Goal: Information Seeking & Learning: Check status

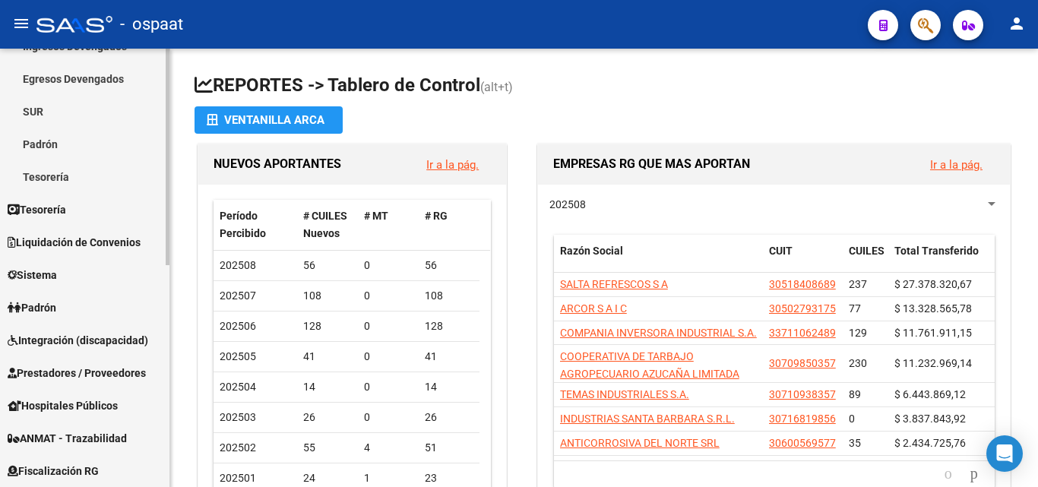
click at [160, 276] on div "Firma Express Reportes Tablero de Control Ingresos Percibidos Análisis de todos…" at bounding box center [86, 337] width 173 height 888
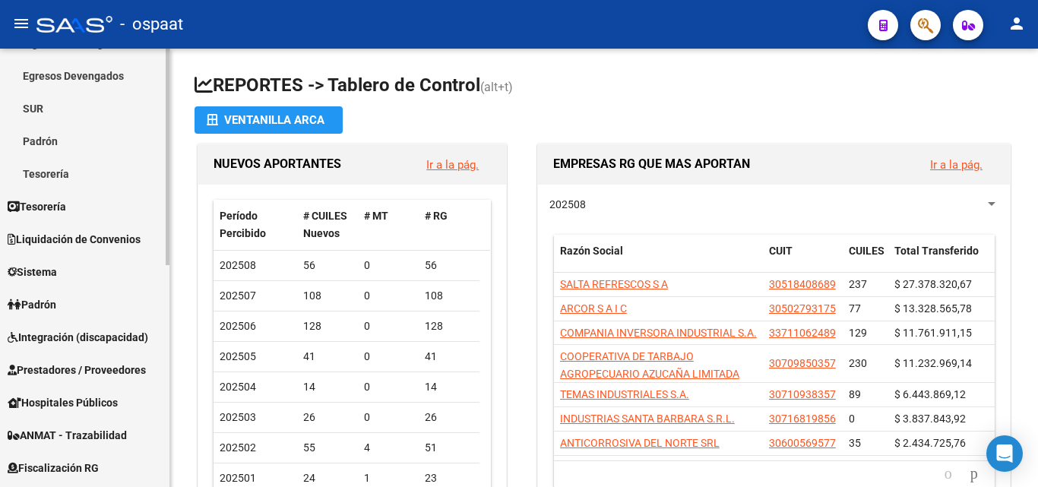
click at [56, 310] on span "Padrón" at bounding box center [32, 304] width 49 height 17
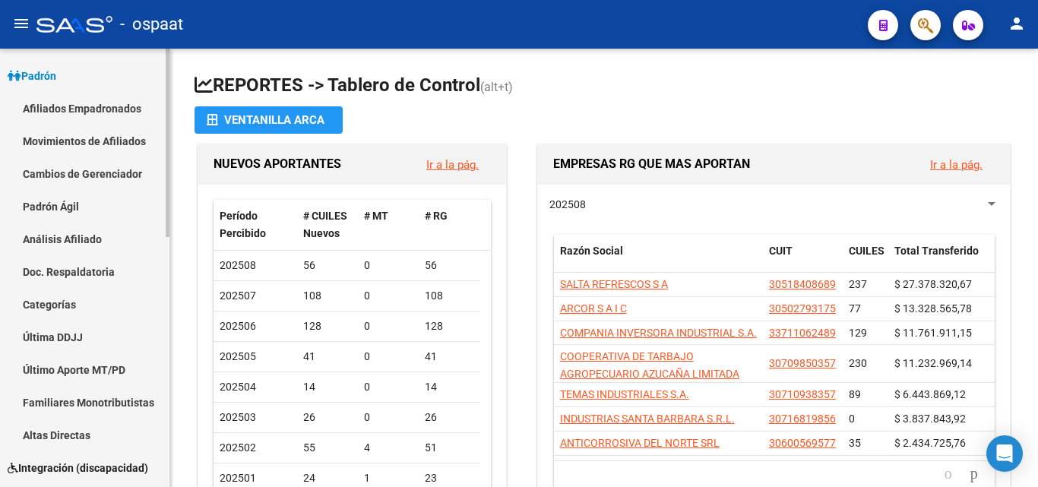
click at [87, 109] on link "Afiliados Empadronados" at bounding box center [84, 108] width 169 height 33
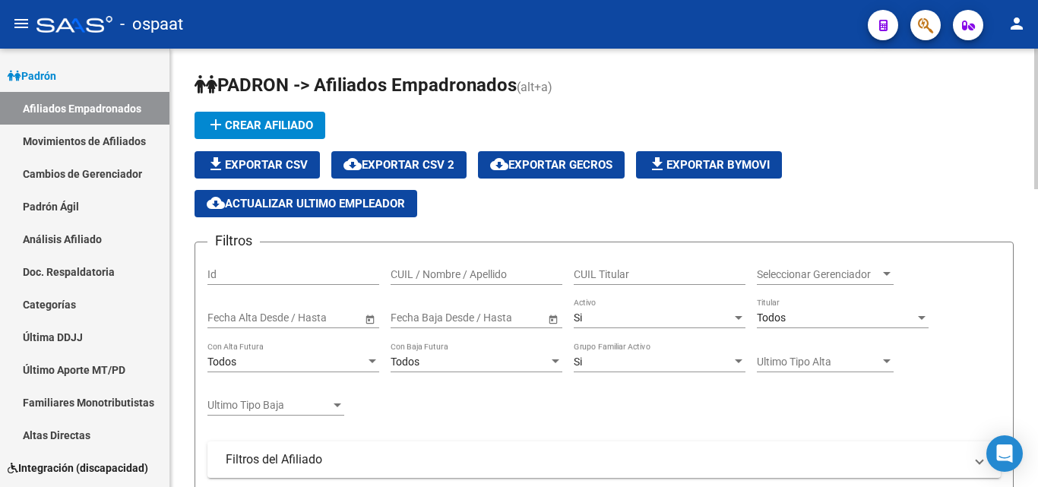
click at [422, 274] on input "CUIL / Nombre / Apellido" at bounding box center [476, 274] width 172 height 13
drag, startPoint x: 409, startPoint y: 273, endPoint x: 461, endPoint y: 277, distance: 51.8
click at [461, 277] on input "201469883" at bounding box center [476, 274] width 172 height 13
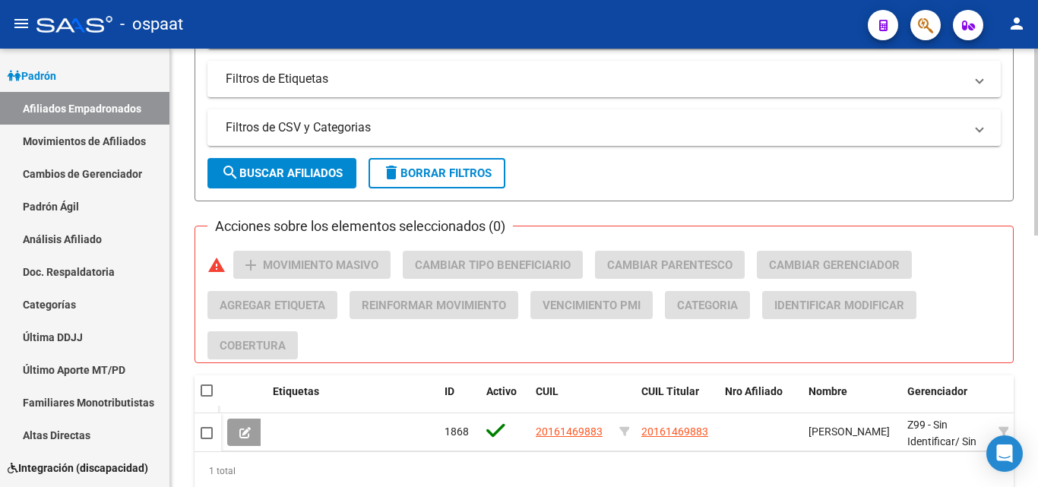
scroll to position [589, 0]
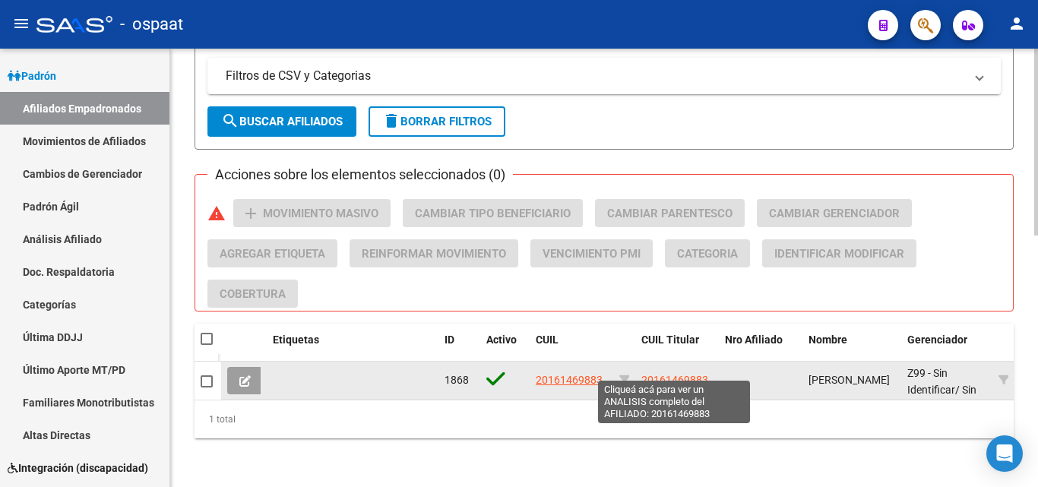
type input "20161469883"
click at [676, 374] on span "20161469883" at bounding box center [674, 380] width 67 height 12
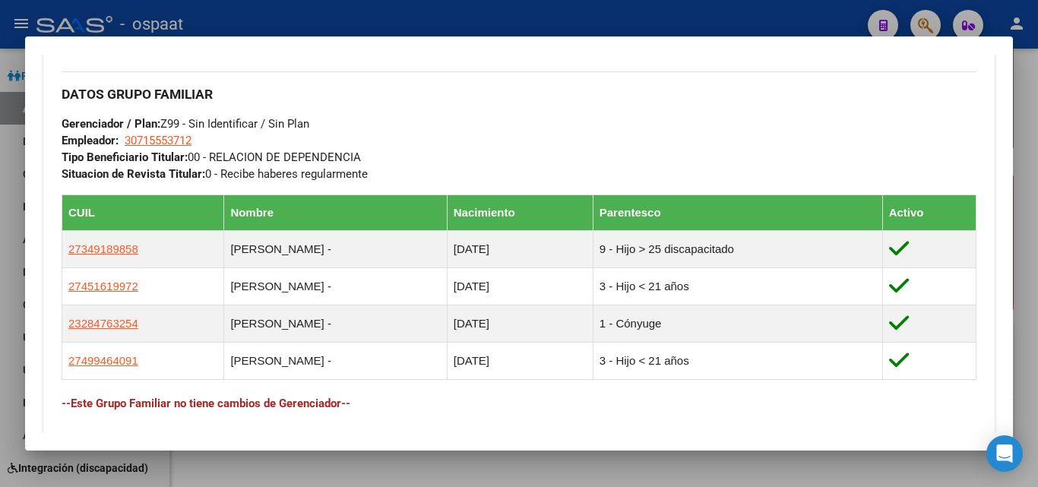
scroll to position [684, 0]
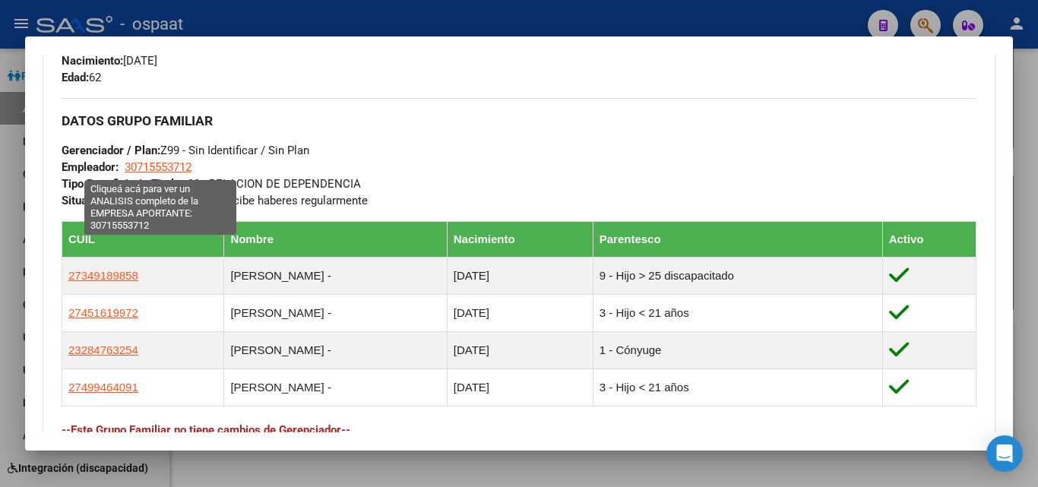
click at [145, 163] on span "30715553712" at bounding box center [158, 167] width 67 height 14
type textarea "30715553712"
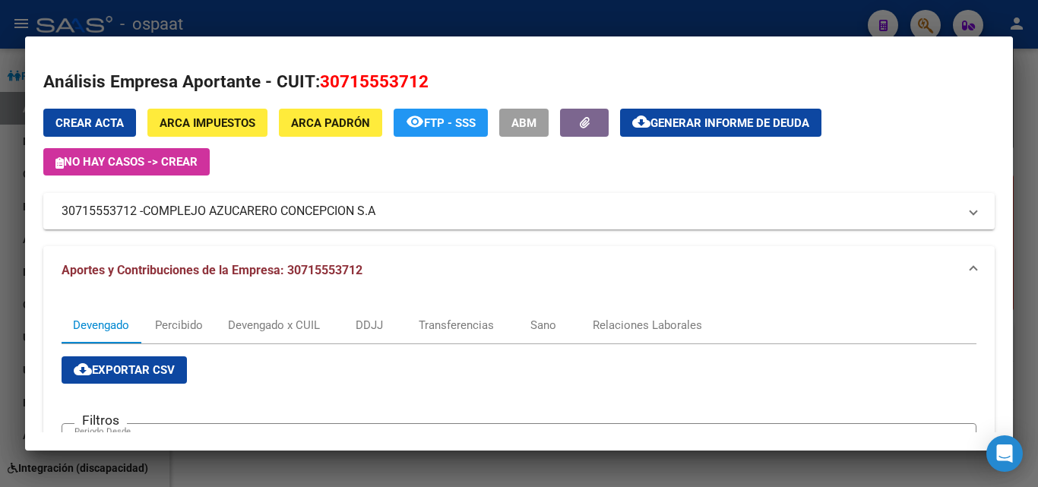
click at [602, 466] on div at bounding box center [519, 243] width 1038 height 487
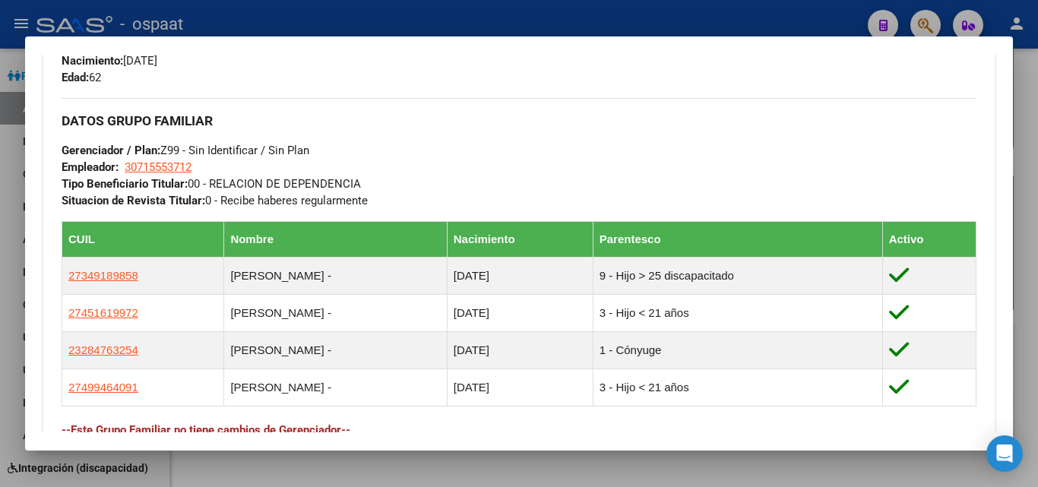
click at [501, 458] on div at bounding box center [519, 243] width 1038 height 487
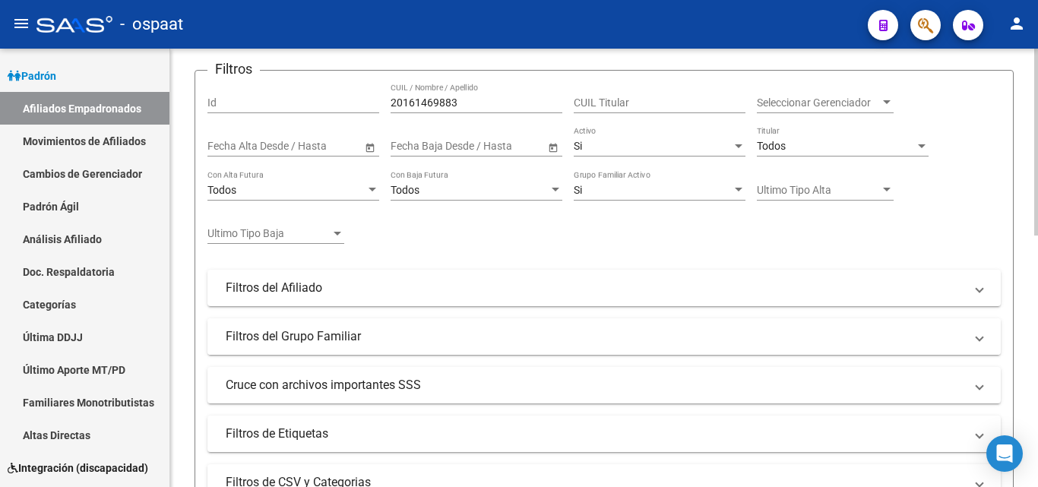
scroll to position [0, 0]
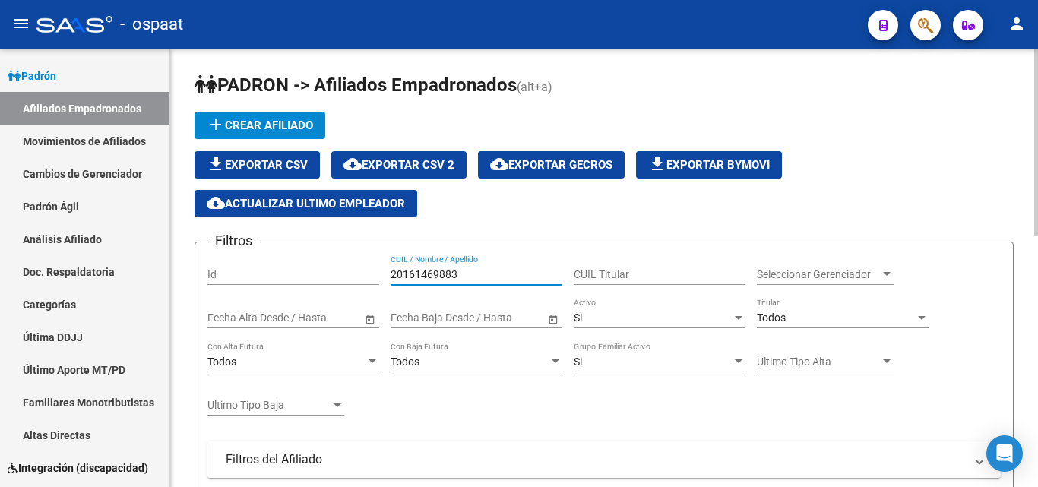
drag, startPoint x: 461, startPoint y: 274, endPoint x: 378, endPoint y: 273, distance: 83.6
click at [378, 273] on div "Filtros Id 20161469883 CUIL / Nombre / Apellido CUIL Titular Seleccionar Gerenc…" at bounding box center [603, 438] width 793 height 369
paste input "2722215969-0"
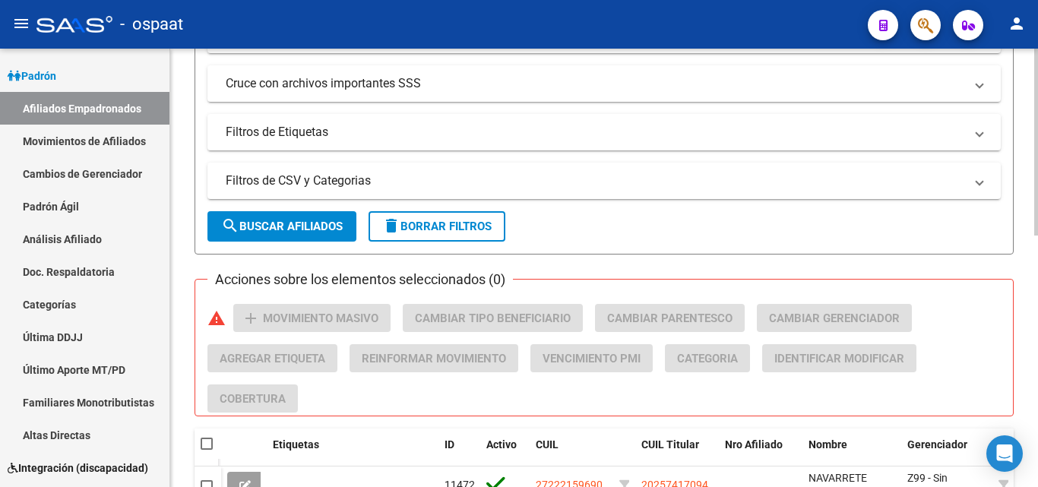
scroll to position [589, 0]
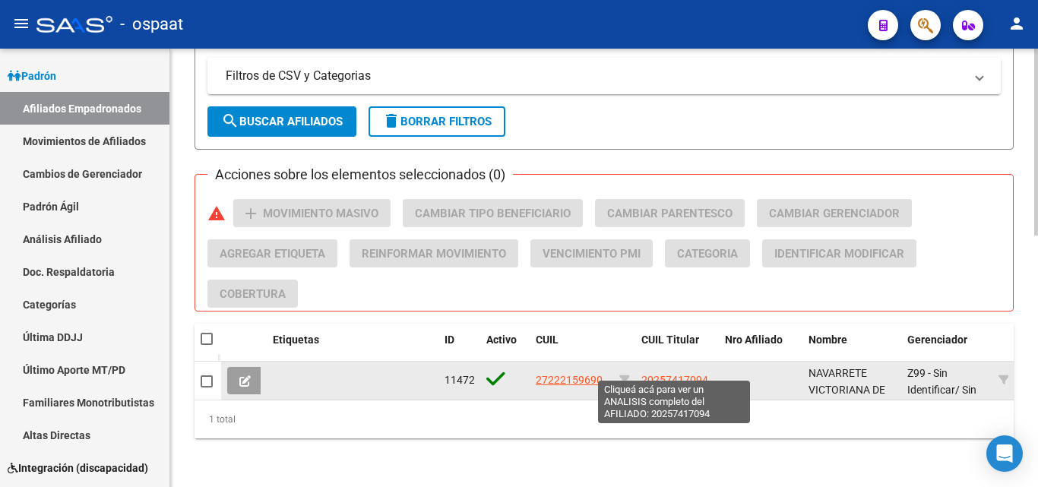
type input "27222159690"
click at [679, 374] on span "20257417094" at bounding box center [674, 380] width 67 height 12
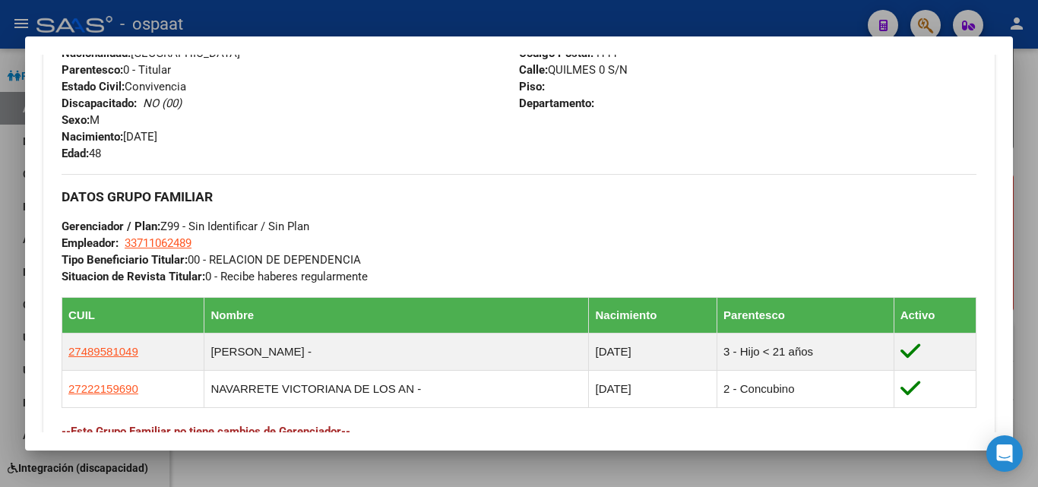
scroll to position [684, 0]
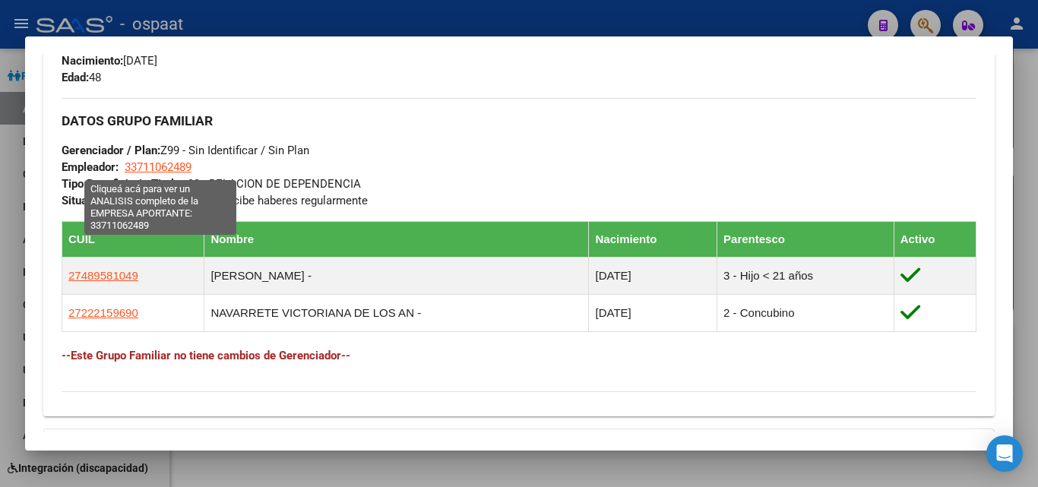
click at [156, 162] on span "33711062489" at bounding box center [158, 167] width 67 height 14
type textarea "33711062489"
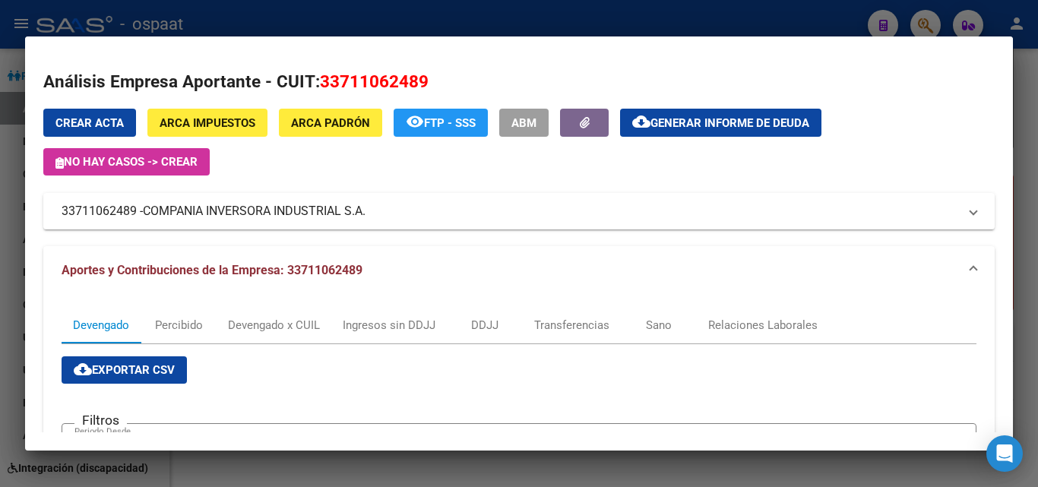
click at [8, 172] on div at bounding box center [519, 243] width 1038 height 487
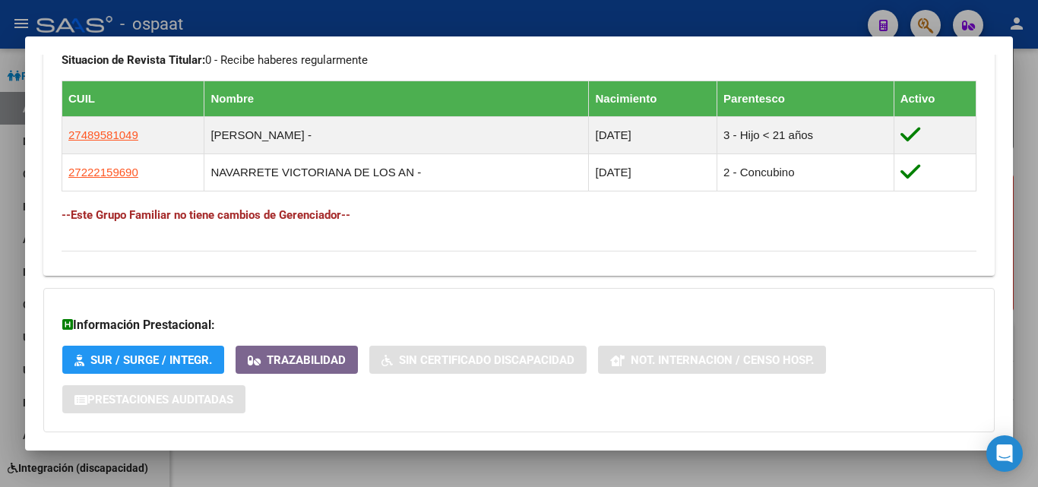
scroll to position [907, 0]
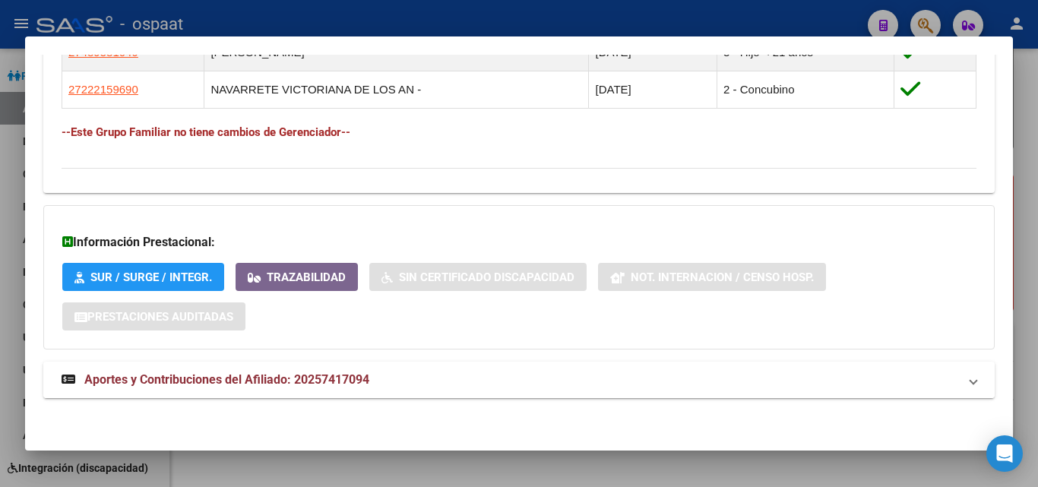
click at [250, 381] on span "Aportes y Contribuciones del Afiliado: 20257417094" at bounding box center [226, 379] width 285 height 14
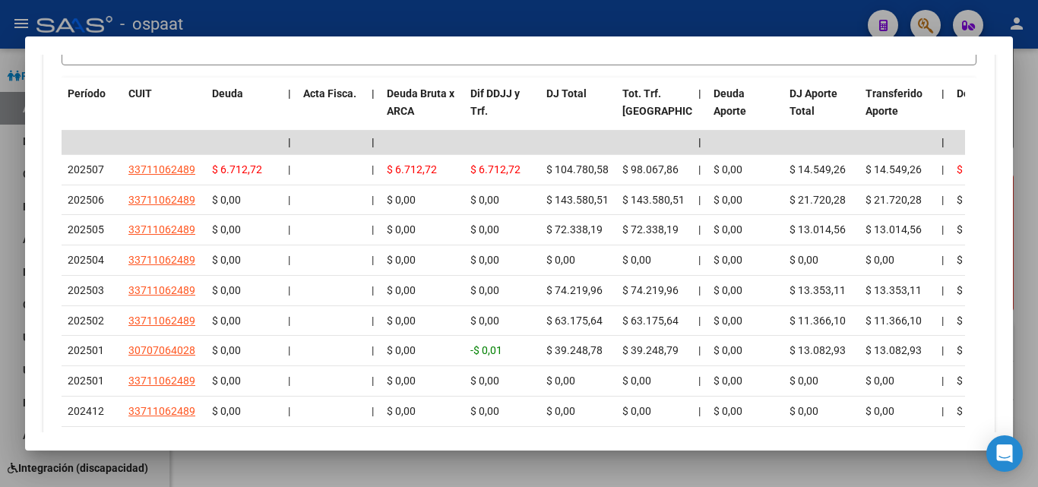
scroll to position [1515, 0]
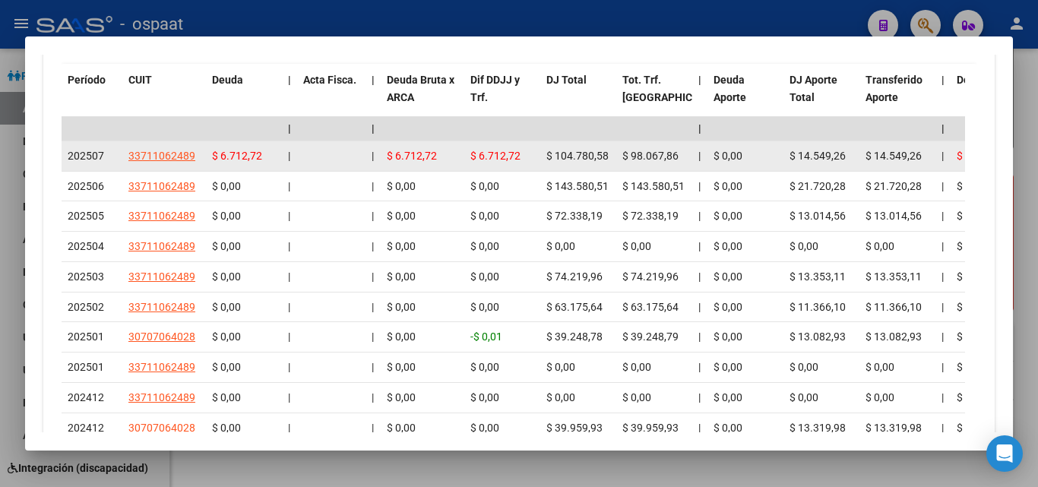
click at [762, 157] on div "$ 0,00" at bounding box center [745, 155] width 64 height 17
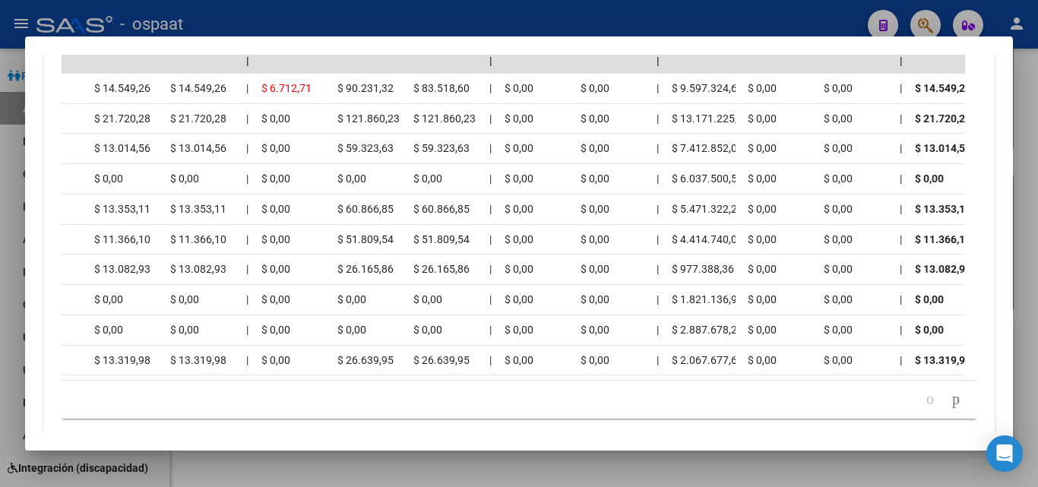
scroll to position [0, 0]
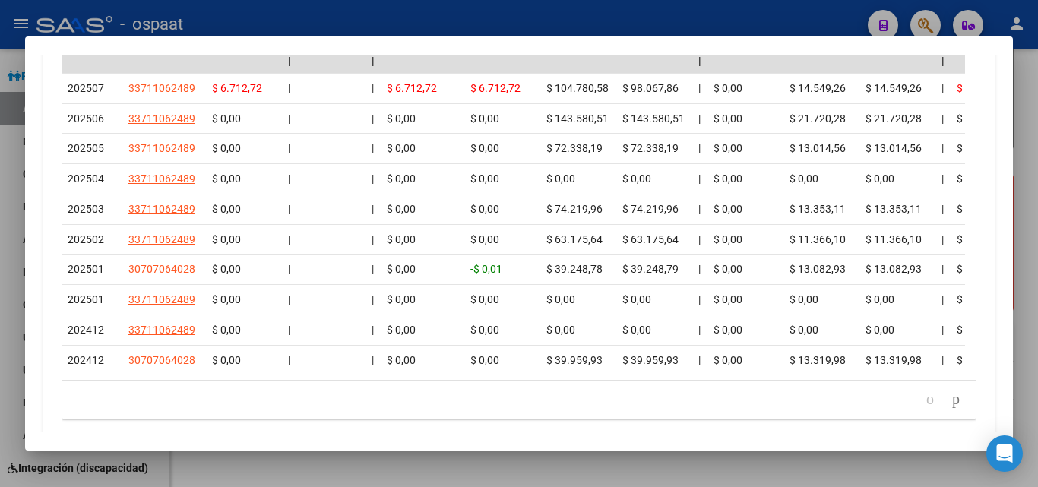
click at [243, 456] on div at bounding box center [519, 243] width 1038 height 487
